Goal: Task Accomplishment & Management: Manage account settings

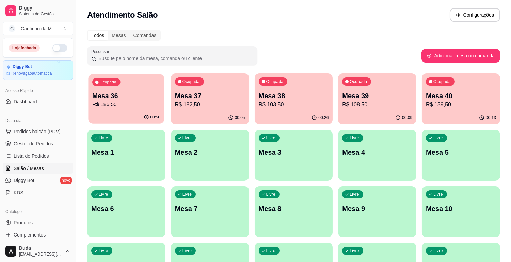
click at [137, 111] on div "00:56" at bounding box center [126, 117] width 76 height 13
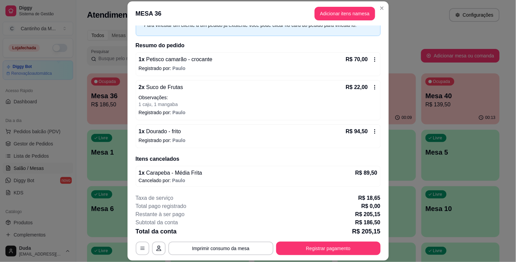
scroll to position [39, 0]
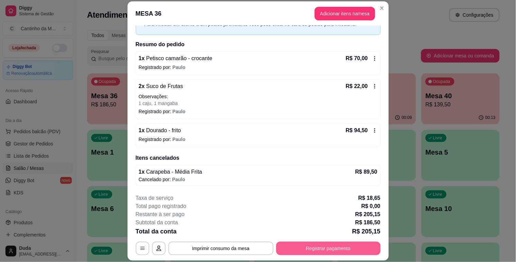
click at [333, 249] on button "Registrar pagamento" at bounding box center [328, 249] width 104 height 14
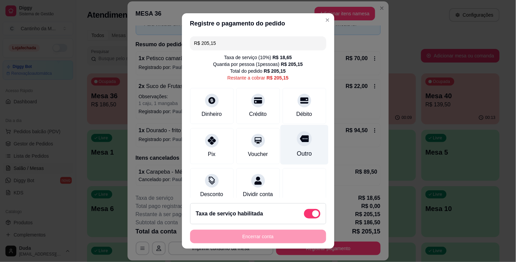
click at [296, 146] on div "Outro" at bounding box center [304, 145] width 48 height 40
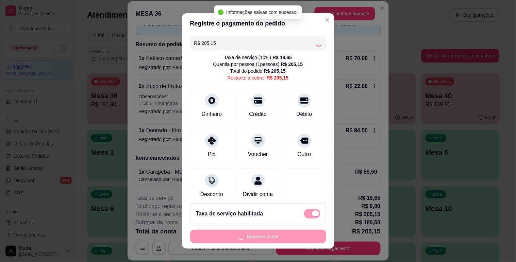
type input "R$ 0,00"
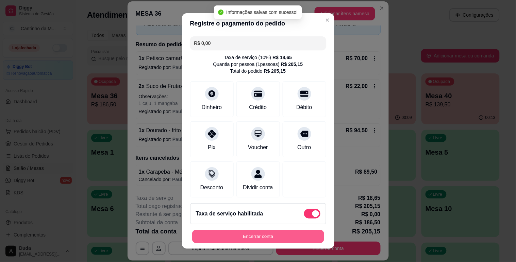
click at [286, 233] on button "Encerrar conta" at bounding box center [258, 236] width 132 height 13
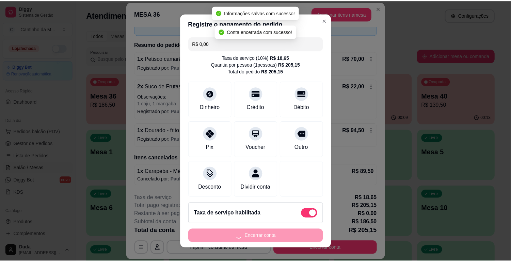
scroll to position [0, 0]
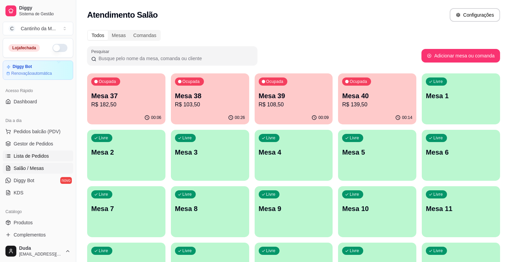
click at [24, 151] on link "Lista de Pedidos" at bounding box center [38, 156] width 70 height 11
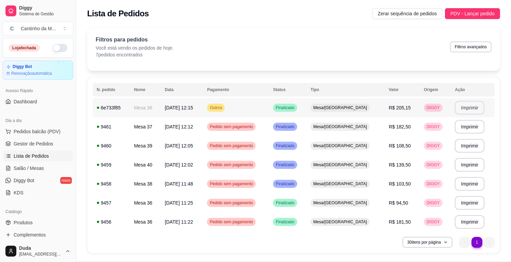
click at [464, 107] on button "Imprimir" at bounding box center [470, 108] width 30 height 14
click at [36, 144] on span "Gestor de Pedidos" at bounding box center [33, 144] width 39 height 7
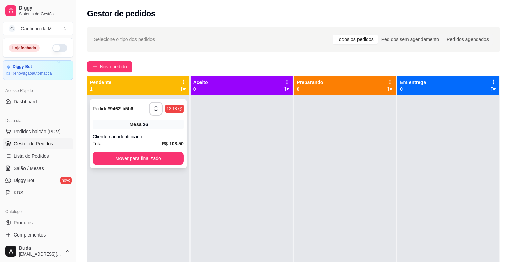
click at [131, 110] on strong "# 9462-b5b6f" at bounding box center [122, 108] width 28 height 5
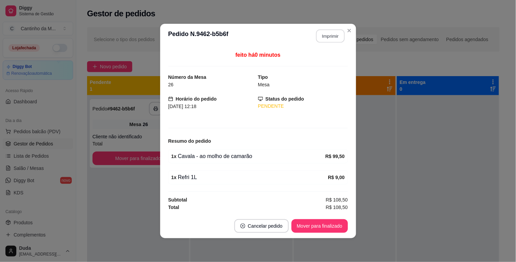
click at [328, 37] on button "Imprimir" at bounding box center [330, 36] width 29 height 13
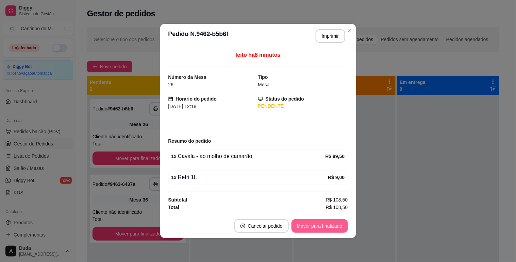
click at [326, 227] on button "Mover para finalizado" at bounding box center [320, 226] width 56 height 14
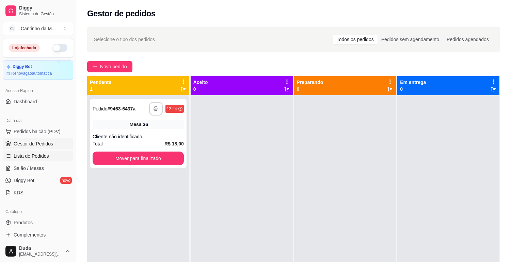
click at [22, 154] on span "Lista de Pedidos" at bounding box center [31, 156] width 35 height 7
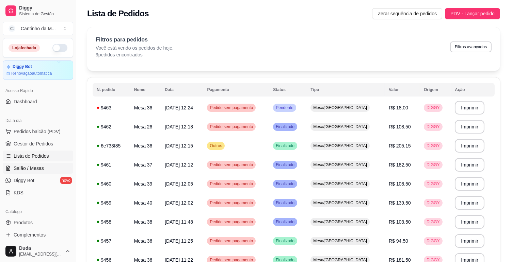
click at [29, 170] on span "Salão / Mesas" at bounding box center [29, 168] width 30 height 7
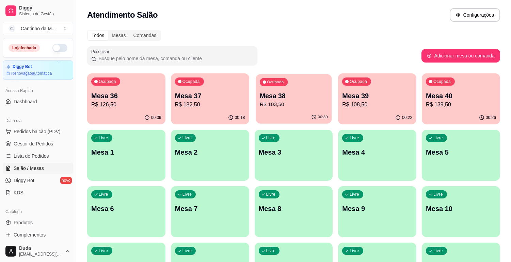
click at [283, 114] on div "00:39" at bounding box center [294, 117] width 76 height 13
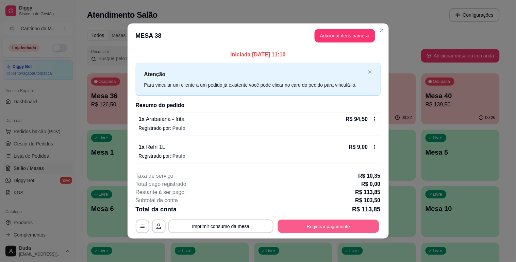
click at [325, 227] on button "Registrar pagamento" at bounding box center [328, 226] width 101 height 13
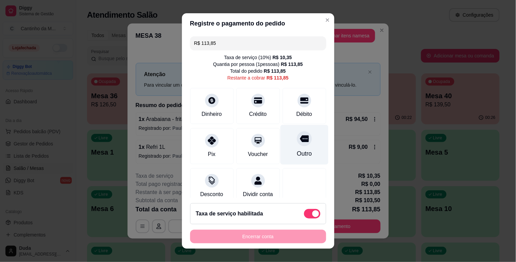
click at [297, 140] on div at bounding box center [304, 138] width 15 height 15
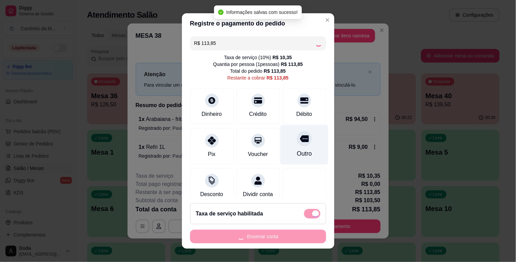
type input "R$ 0,00"
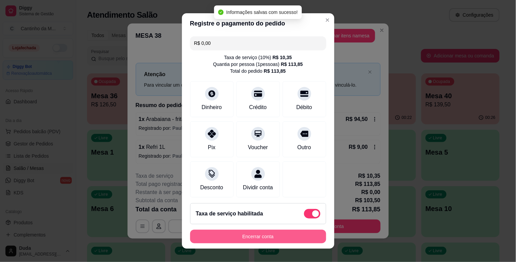
click at [273, 233] on button "Encerrar conta" at bounding box center [258, 237] width 136 height 14
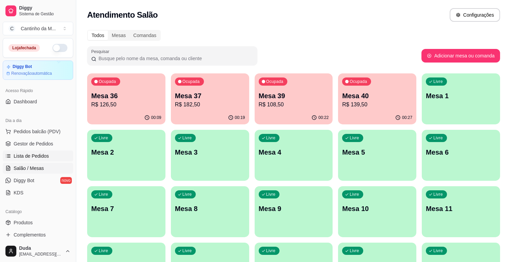
click at [32, 153] on span "Lista de Pedidos" at bounding box center [31, 156] width 35 height 7
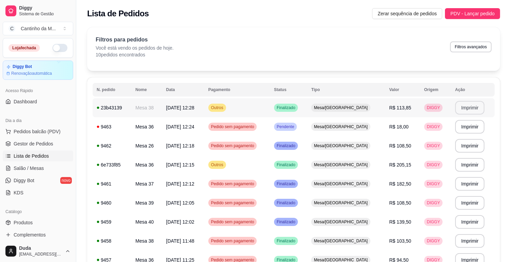
click at [458, 106] on button "Imprimir" at bounding box center [470, 108] width 30 height 14
click at [37, 142] on span "Gestor de Pedidos" at bounding box center [33, 144] width 39 height 7
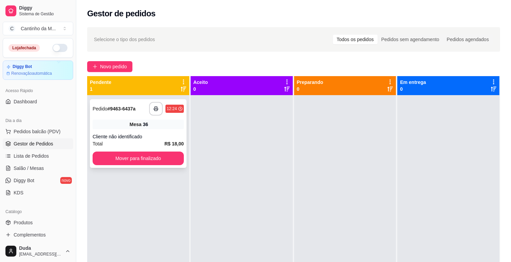
click at [107, 107] on span "Pedido" at bounding box center [100, 108] width 15 height 5
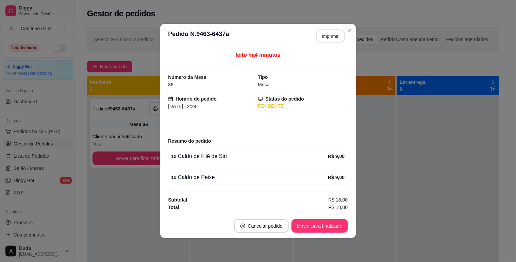
click at [333, 32] on button "Imprimir" at bounding box center [330, 36] width 29 height 13
click at [318, 228] on button "Mover para finalizado" at bounding box center [319, 226] width 55 height 13
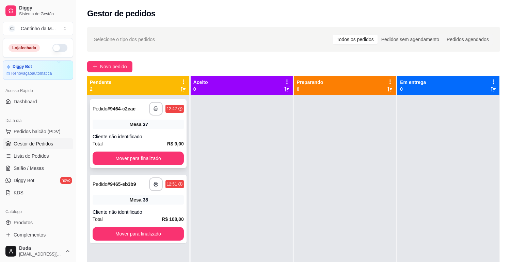
click at [127, 114] on div "**********" at bounding box center [138, 109] width 91 height 14
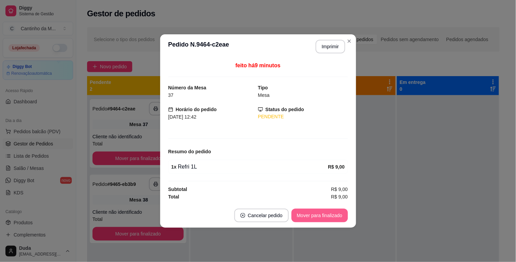
click at [300, 210] on button "Mover para finalizado" at bounding box center [320, 216] width 56 height 14
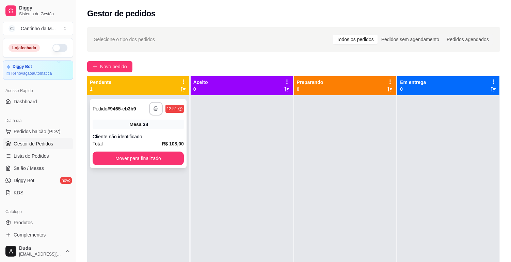
click at [132, 112] on strong "# 9465-eb3b9" at bounding box center [122, 108] width 29 height 5
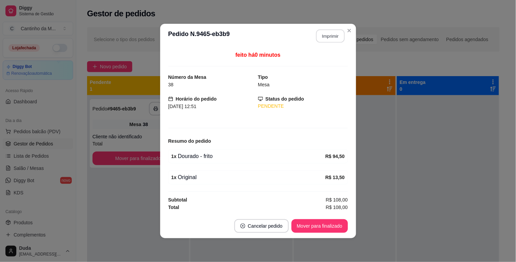
click at [332, 37] on button "Imprimir" at bounding box center [330, 36] width 29 height 13
click at [338, 229] on button "Mover para finalizado" at bounding box center [319, 226] width 55 height 13
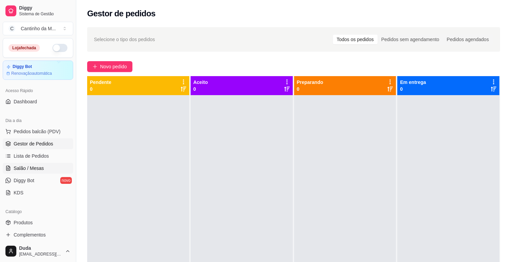
click at [24, 169] on span "Salão / Mesas" at bounding box center [29, 168] width 30 height 7
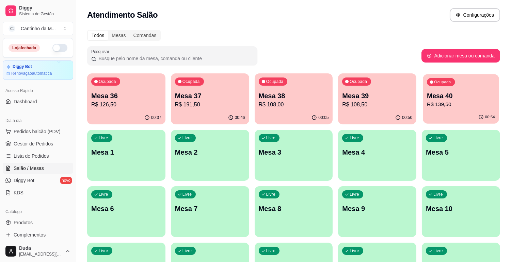
click at [449, 114] on div "00:54" at bounding box center [461, 117] width 76 height 13
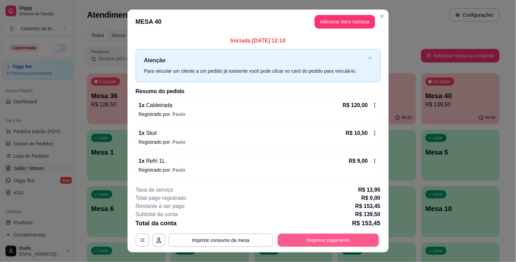
click at [341, 242] on button "Registrar pagamento" at bounding box center [328, 240] width 101 height 13
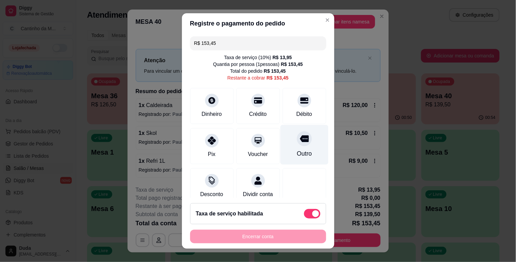
click at [301, 151] on div "Outro" at bounding box center [304, 145] width 48 height 40
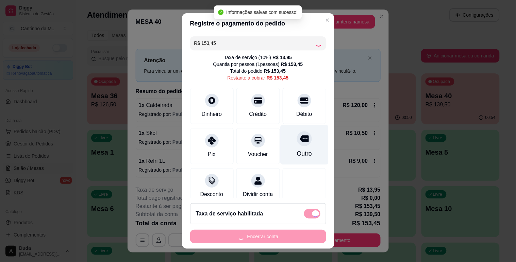
type input "R$ 0,00"
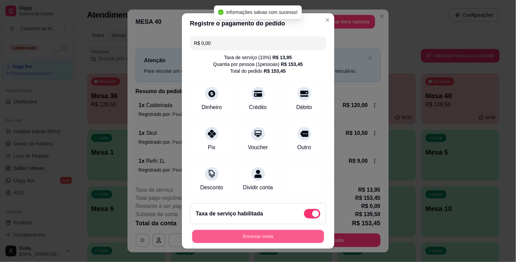
click at [279, 240] on button "Encerrar conta" at bounding box center [258, 236] width 132 height 13
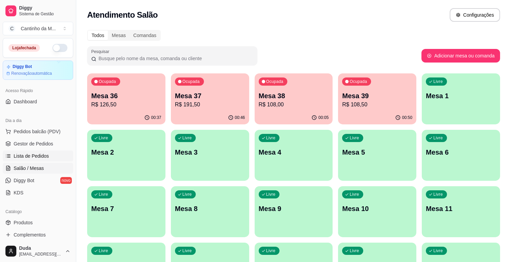
click at [42, 155] on span "Lista de Pedidos" at bounding box center [31, 156] width 35 height 7
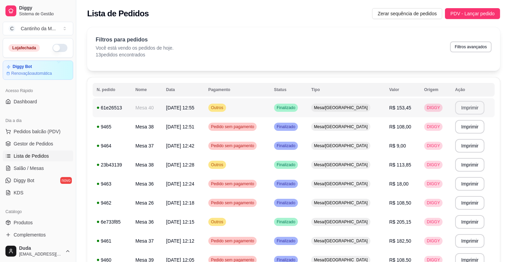
click at [461, 114] on button "Imprimir" at bounding box center [470, 108] width 30 height 14
click at [39, 167] on span "Salão / Mesas" at bounding box center [29, 168] width 30 height 7
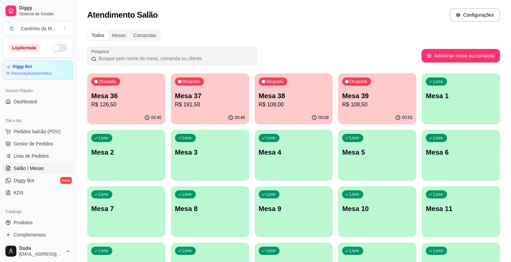
click at [360, 106] on p "R$ 108,50" at bounding box center [377, 105] width 70 height 8
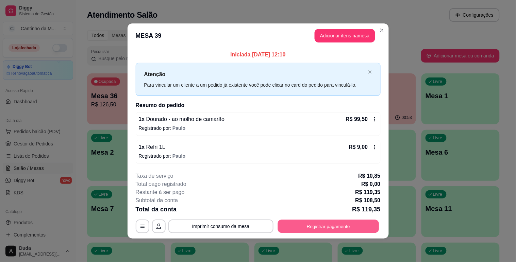
click at [342, 225] on button "Registrar pagamento" at bounding box center [328, 226] width 101 height 13
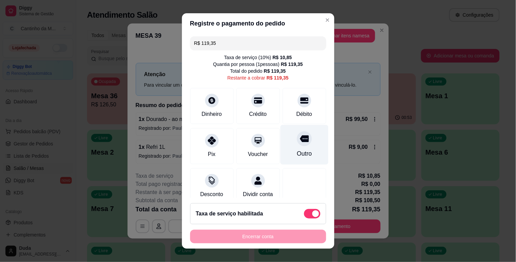
click at [297, 156] on div "Outro" at bounding box center [304, 153] width 15 height 9
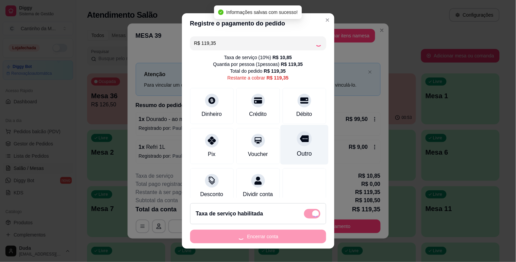
type input "R$ 0,00"
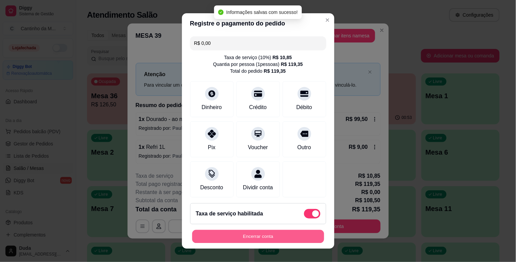
click at [287, 239] on button "Encerrar conta" at bounding box center [258, 236] width 132 height 13
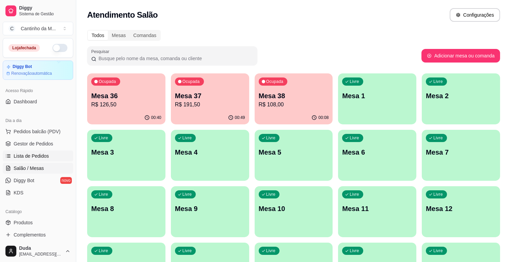
click at [31, 158] on span "Lista de Pedidos" at bounding box center [31, 156] width 35 height 7
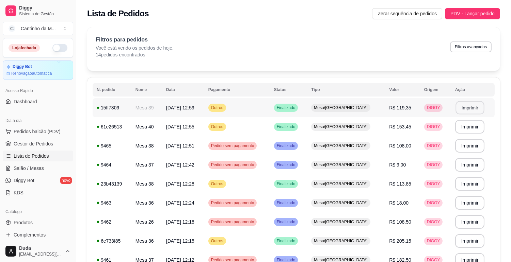
click at [456, 107] on button "Imprimir" at bounding box center [469, 107] width 29 height 13
click at [40, 145] on span "Gestor de Pedidos" at bounding box center [33, 144] width 39 height 7
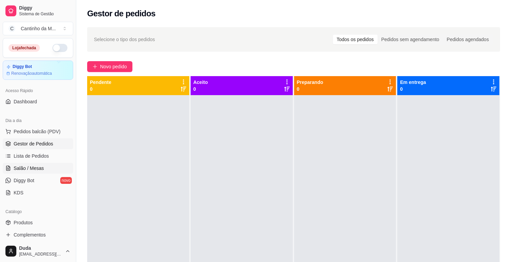
click at [22, 171] on span "Salão / Mesas" at bounding box center [29, 168] width 30 height 7
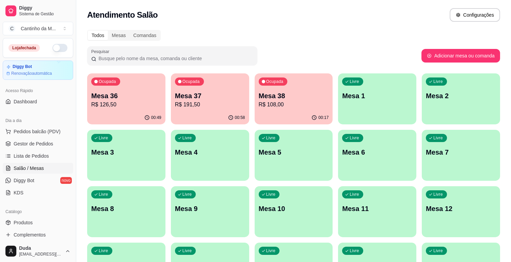
click at [193, 103] on p "R$ 191,50" at bounding box center [210, 105] width 70 height 8
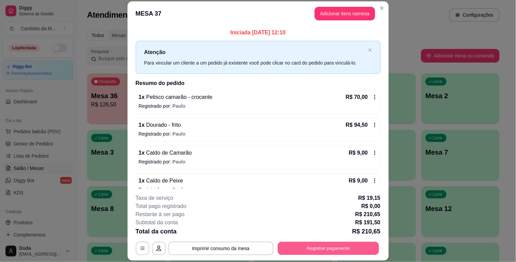
click at [312, 246] on button "Registrar pagamento" at bounding box center [328, 248] width 101 height 13
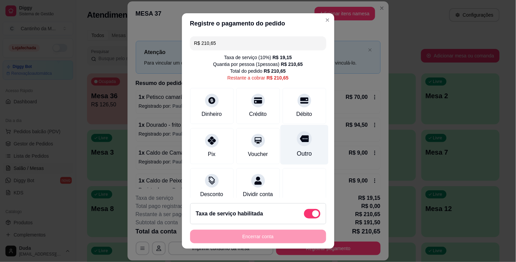
click at [297, 151] on div "Outro" at bounding box center [304, 153] width 15 height 9
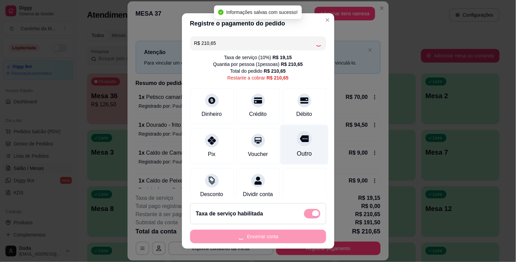
type input "R$ 0,00"
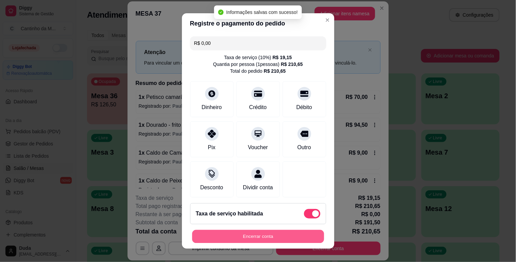
click at [260, 238] on button "Encerrar conta" at bounding box center [258, 236] width 132 height 13
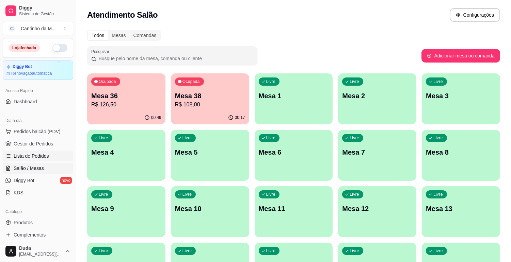
click at [35, 155] on span "Lista de Pedidos" at bounding box center [31, 156] width 35 height 7
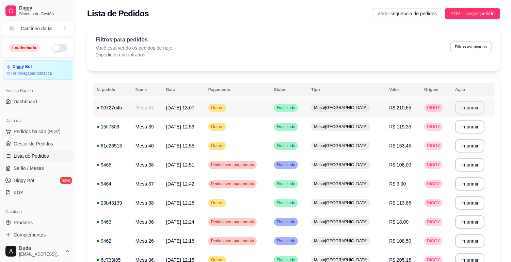
click at [470, 109] on button "Imprimir" at bounding box center [470, 108] width 30 height 14
click at [29, 142] on span "Gestor de Pedidos" at bounding box center [33, 144] width 39 height 7
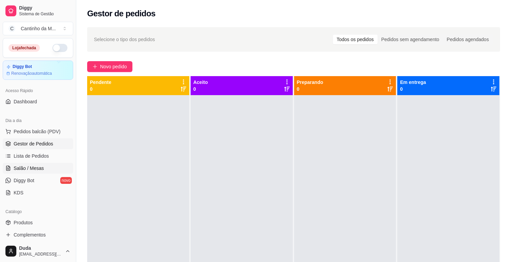
click at [25, 169] on span "Salão / Mesas" at bounding box center [29, 168] width 30 height 7
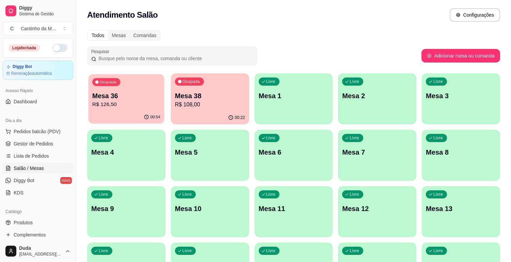
click at [142, 104] on p "R$ 126,50" at bounding box center [126, 105] width 68 height 8
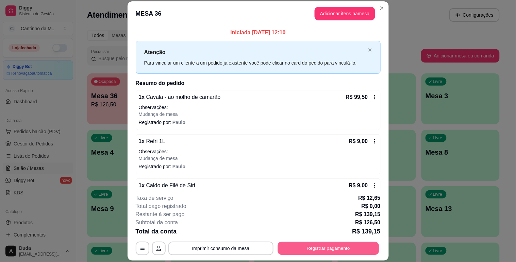
click at [346, 248] on button "Registrar pagamento" at bounding box center [328, 248] width 101 height 13
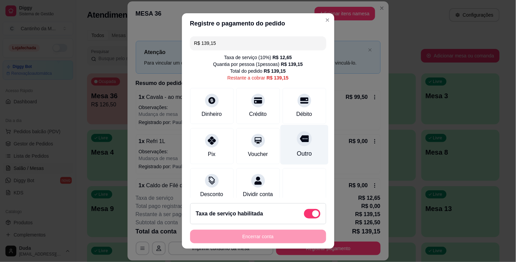
click at [287, 145] on div "Outro" at bounding box center [304, 145] width 48 height 40
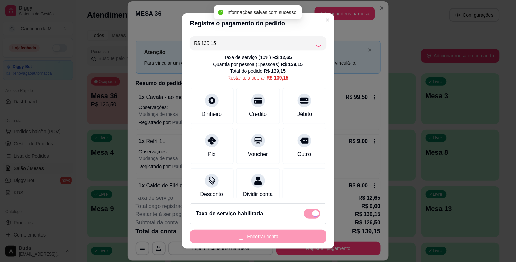
type input "R$ 0,00"
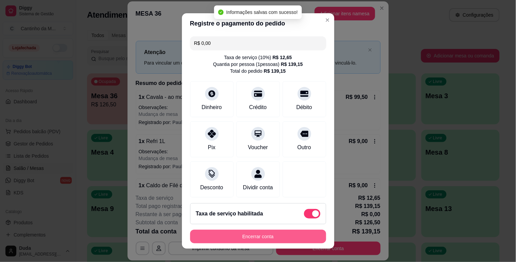
click at [267, 237] on button "Encerrar conta" at bounding box center [258, 237] width 136 height 14
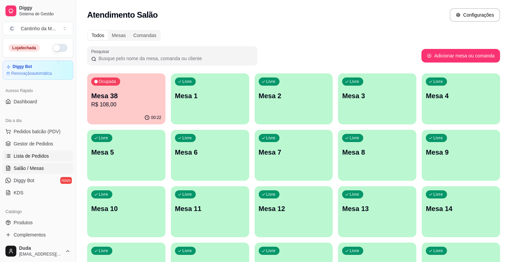
click at [34, 159] on span "Lista de Pedidos" at bounding box center [31, 156] width 35 height 7
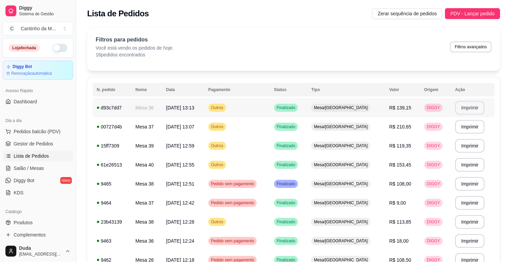
click at [471, 108] on button "Imprimir" at bounding box center [470, 108] width 30 height 14
click at [14, 167] on span "Salão / Mesas" at bounding box center [29, 168] width 30 height 7
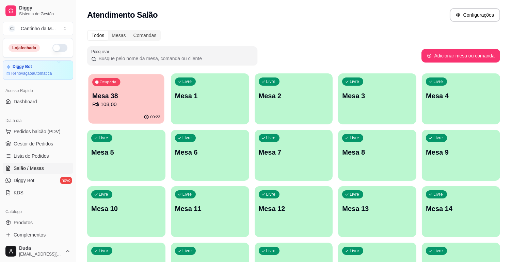
click at [134, 120] on div "00:23" at bounding box center [126, 117] width 76 height 13
click at [18, 150] on ul "Pedidos balcão (PDV) Gestor de Pedidos Lista de Pedidos Salão / Mesas Diggy Bot…" at bounding box center [38, 162] width 70 height 72
click at [18, 145] on span "Gestor de Pedidos" at bounding box center [33, 144] width 39 height 7
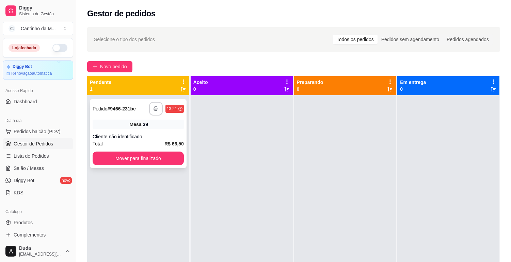
click at [130, 114] on div "**********" at bounding box center [138, 109] width 91 height 14
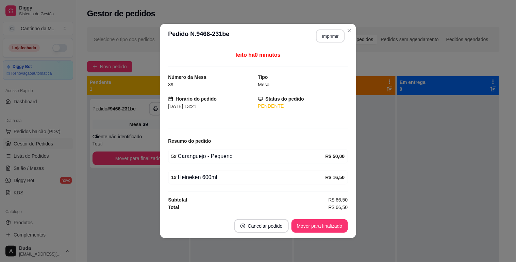
click at [328, 35] on button "Imprimir" at bounding box center [330, 36] width 29 height 13
click at [313, 226] on button "Mover para finalizado" at bounding box center [320, 226] width 56 height 14
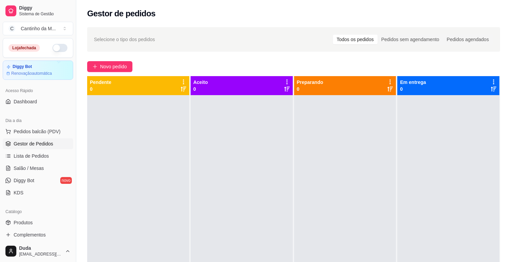
click at [454, 219] on div at bounding box center [448, 226] width 102 height 262
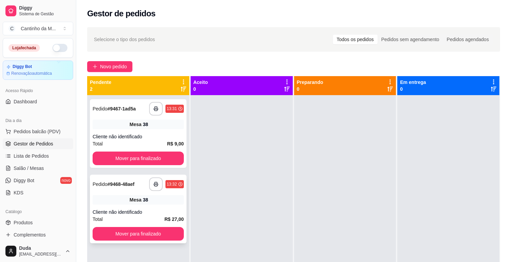
click at [116, 178] on div "**********" at bounding box center [138, 185] width 91 height 14
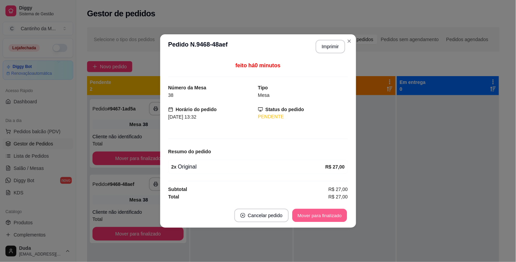
click at [332, 221] on button "Mover para finalizado" at bounding box center [319, 215] width 55 height 13
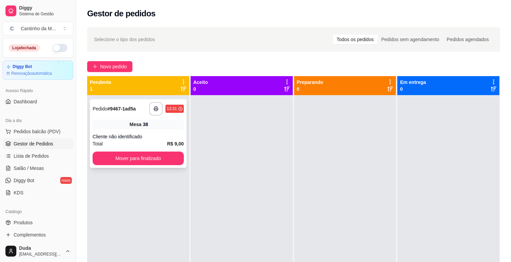
click at [126, 106] on strong "# 9467-1ad5a" at bounding box center [122, 108] width 28 height 5
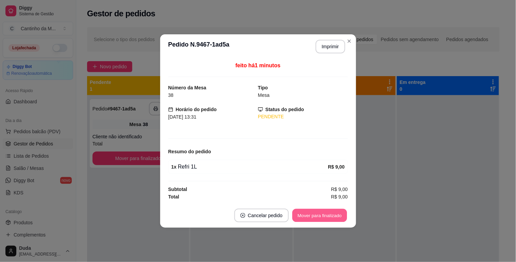
click at [327, 210] on button "Mover para finalizado" at bounding box center [319, 215] width 55 height 13
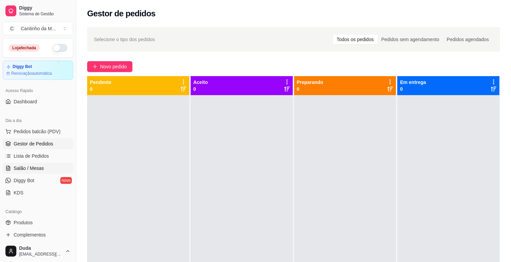
click at [23, 171] on span "Salão / Mesas" at bounding box center [29, 168] width 30 height 7
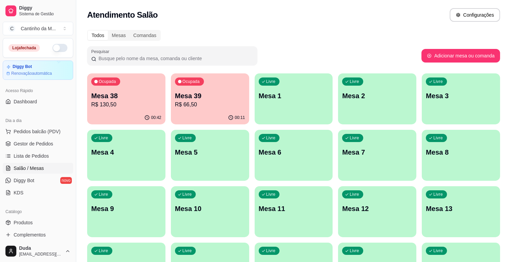
click at [130, 110] on div "Ocupada Mesa 38 R$ 130,50" at bounding box center [126, 92] width 78 height 38
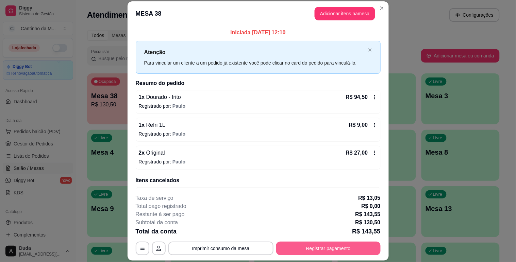
click at [361, 244] on button "Registrar pagamento" at bounding box center [328, 249] width 104 height 14
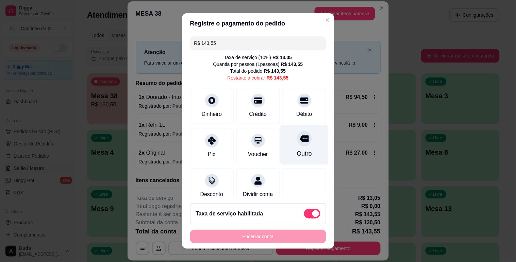
click at [298, 153] on div "Outro" at bounding box center [304, 153] width 15 height 9
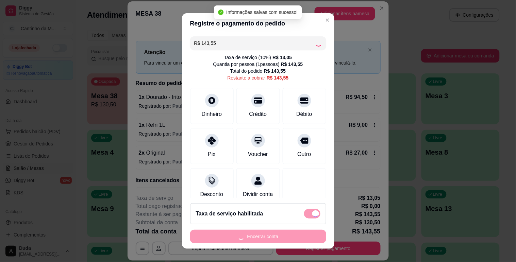
type input "R$ 0,00"
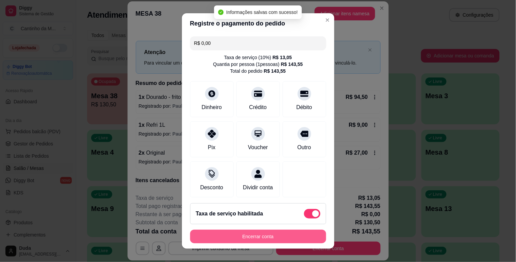
click at [277, 239] on button "Encerrar conta" at bounding box center [258, 237] width 136 height 14
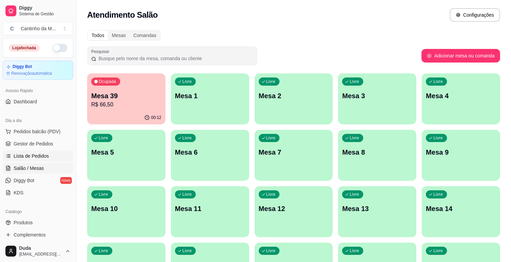
click at [38, 157] on span "Lista de Pedidos" at bounding box center [31, 156] width 35 height 7
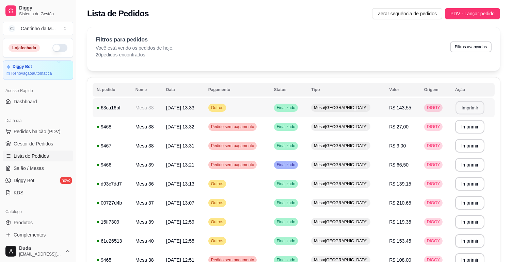
click at [466, 109] on button "Imprimir" at bounding box center [469, 107] width 29 height 13
click at [44, 141] on span "Gestor de Pedidos" at bounding box center [33, 144] width 39 height 7
